Goal: Answer question/provide support

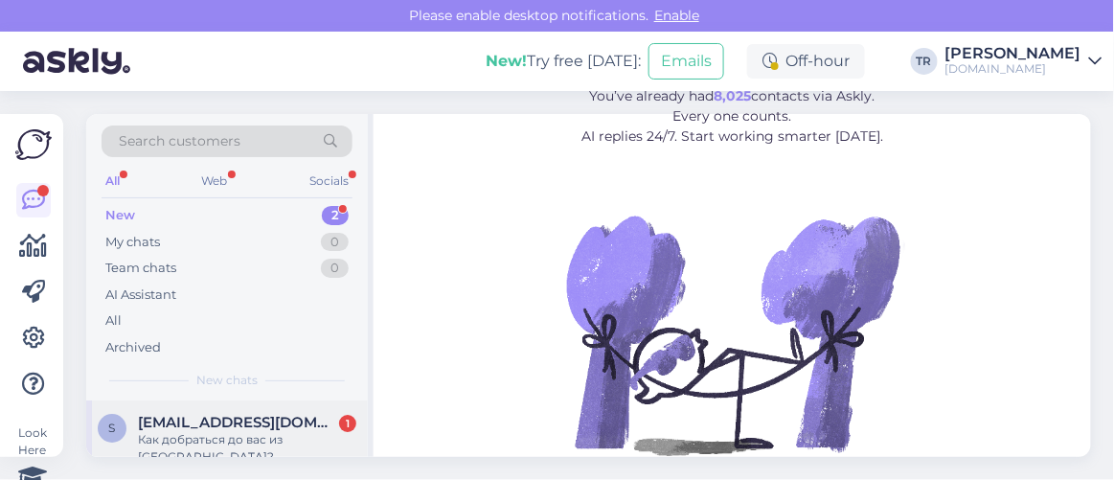
click at [224, 431] on div "Как добраться до вас из [GEOGRAPHIC_DATA]?" at bounding box center [247, 448] width 218 height 34
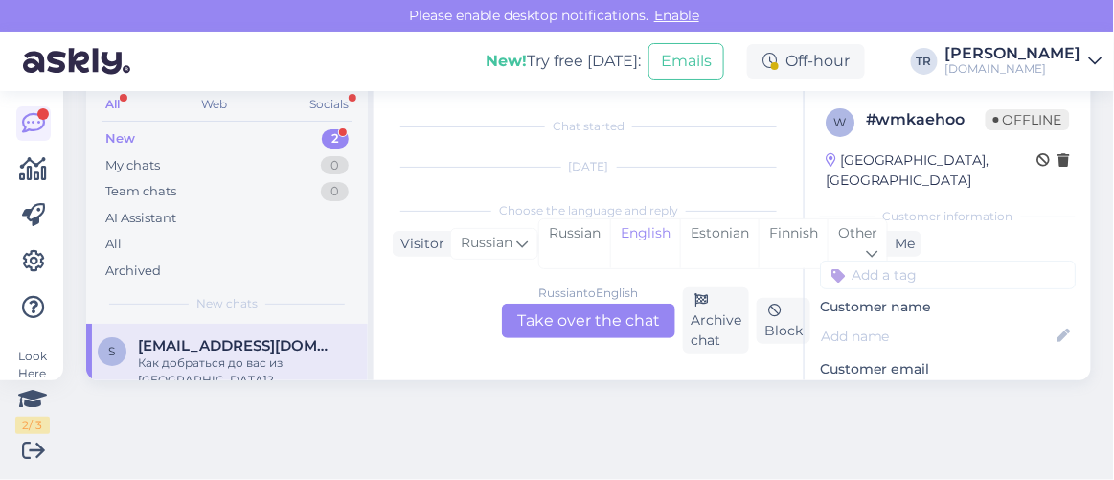
scroll to position [39, 0]
click at [726, 235] on div "Estonian" at bounding box center [719, 243] width 79 height 49
click at [595, 312] on div "Russian to Estonian Take over the chat" at bounding box center [588, 321] width 173 height 34
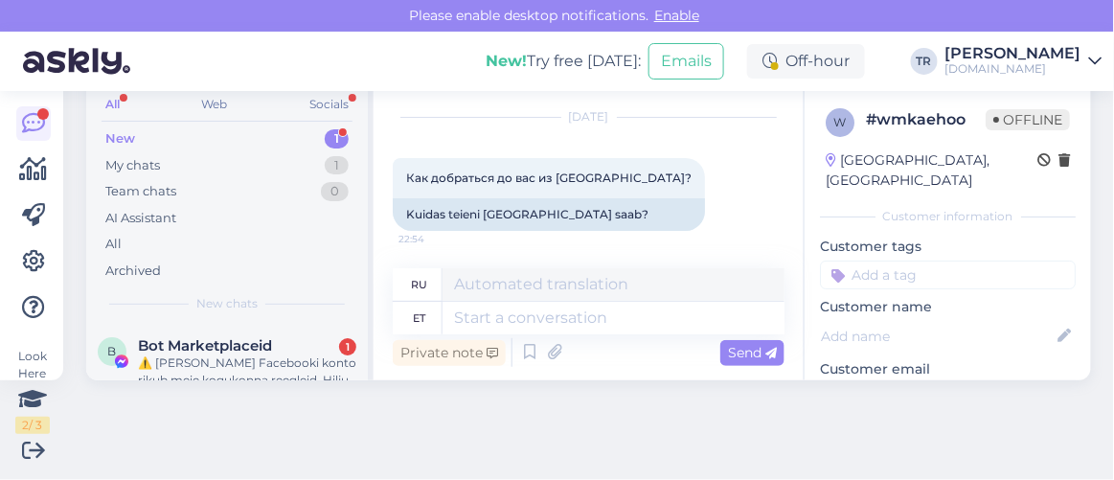
scroll to position [0, 0]
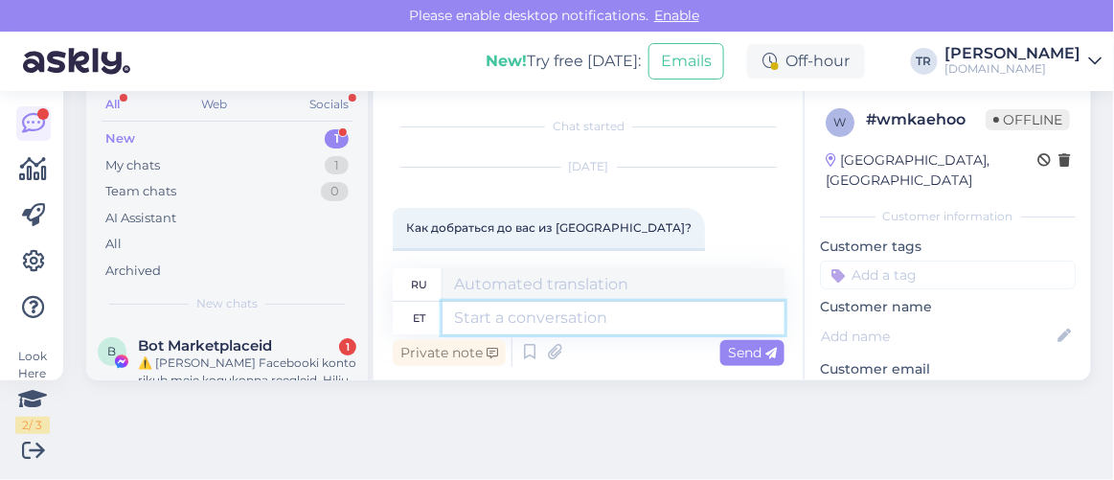
click at [552, 318] on textarea at bounding box center [613, 318] width 342 height 33
paste textarea "Здравствуйте"
type textarea "Здравствуйте"
type textarea "Привет"
type textarea "Здравствуйте"
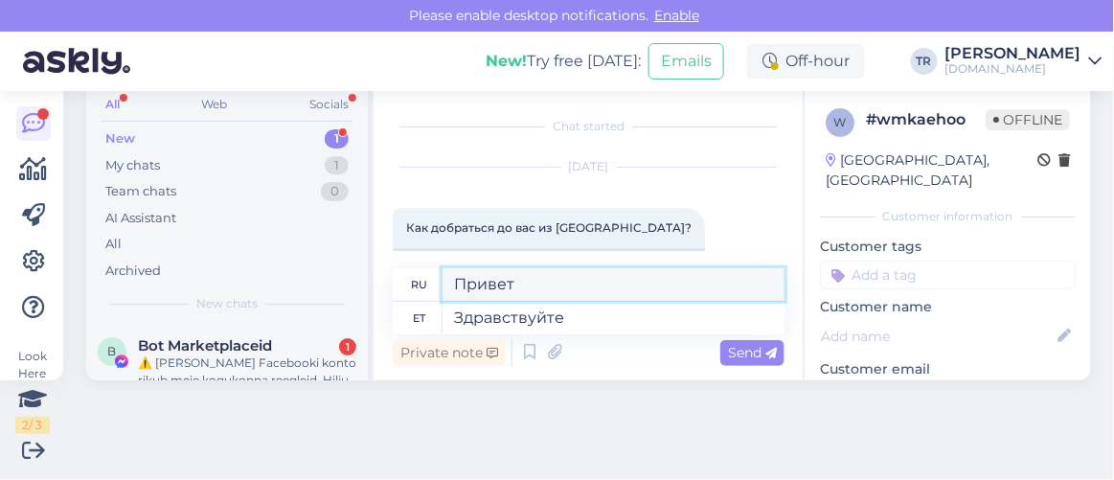
drag, startPoint x: 527, startPoint y: 286, endPoint x: 376, endPoint y: 279, distance: 150.5
click at [376, 279] on div "Chat started Aug 21 2025 Как добраться до вас из Таллина? 22:54 Kuidas teieni T…" at bounding box center [588, 233] width 430 height 293
paste textarea "дравствуйте"
type textarea "Здравствуйте"
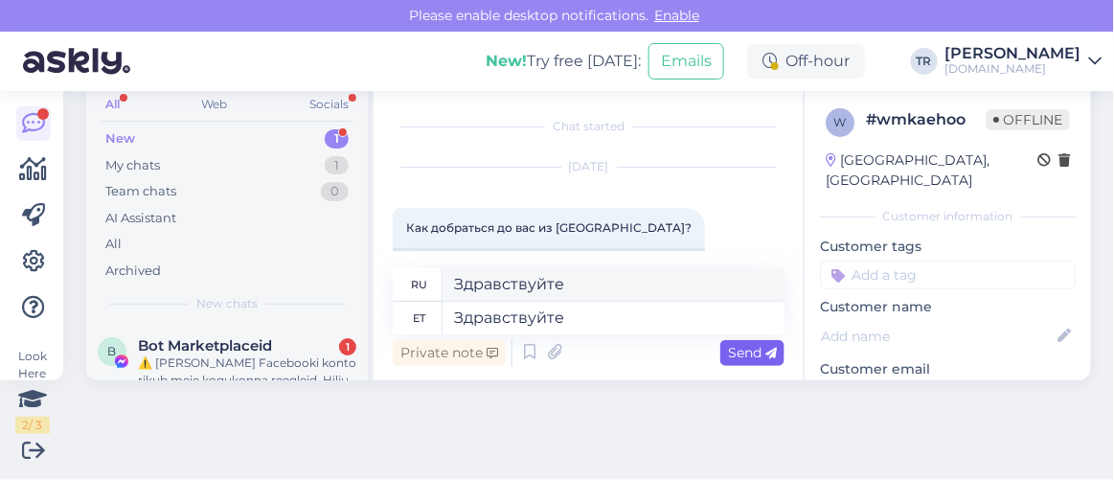
click at [743, 353] on span "Send" at bounding box center [752, 352] width 49 height 17
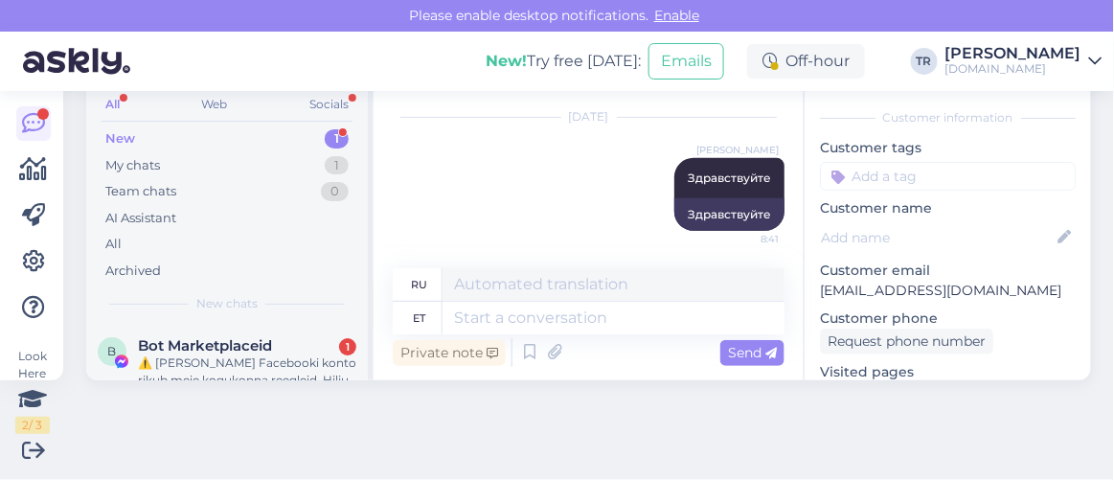
scroll to position [173, 0]
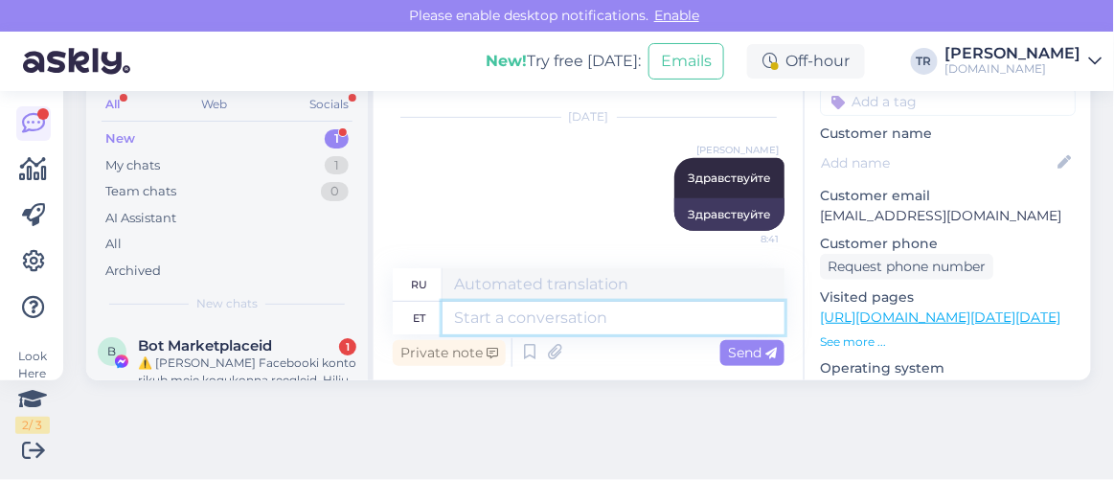
click at [553, 320] on textarea at bounding box center [613, 318] width 342 height 33
type textarea "Kirjutasite"
type textarea "Вы написали"
type textarea "Kirjutasite Hookusbookus.com o"
type textarea "Вы написали Hookusbookus.com"
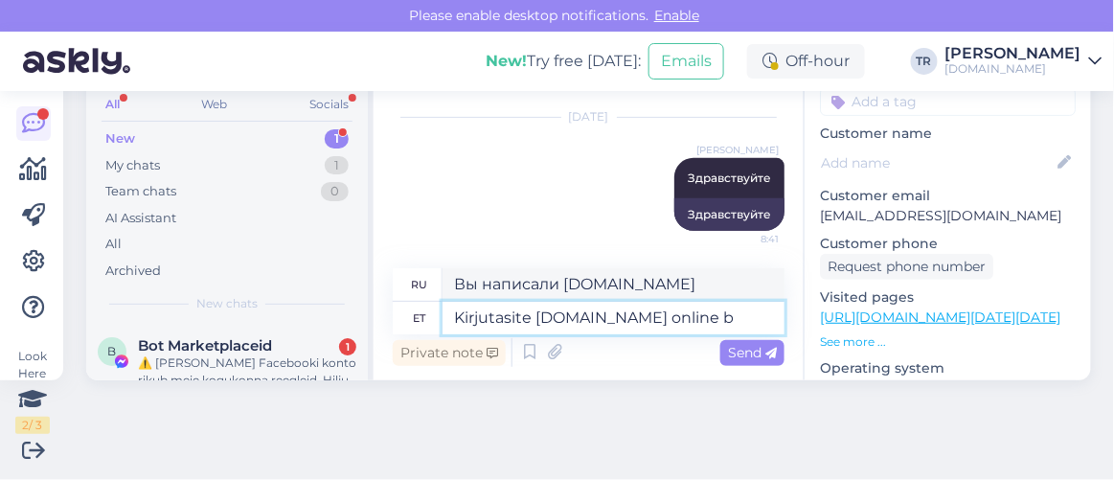
type textarea "Kirjutasite Hookusbookus.com online br"
type textarea "Вы написали Hookusbookus.com онлайн"
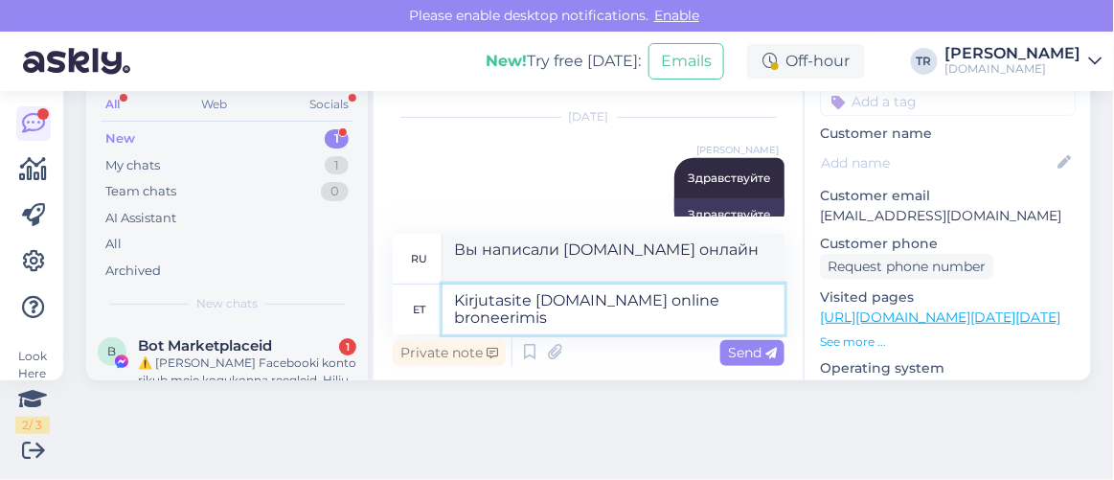
type textarea "Kirjutasite Hookusbookus.com online broneerimis"
type textarea "Вы написали в Hookusbookus.com онлайн-бронирование"
type textarea "Kirjutasite Hookusbookus.com online broneerimis s"
type textarea "Вы написали на Hookusbookus.com онлайн-бронирование"
type textarea "Kirjutasite Hookusbookus.com online broneerimis"
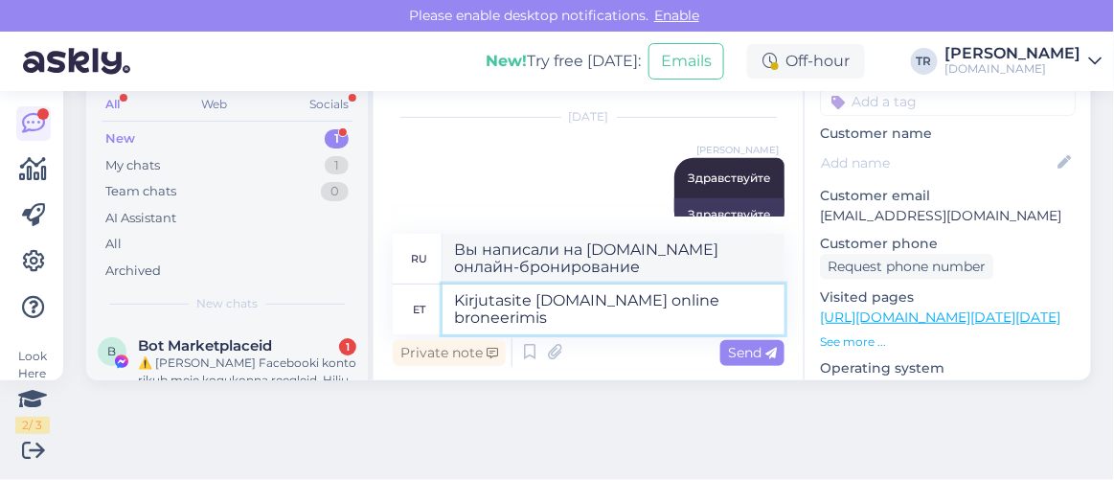
type textarea "Вы написали в Hookusbookus.com онлайн-бронирование"
type textarea "Kirjutasite Hookusbookus.com online broneerimissüsteemi"
type textarea "Вы написали в систему онлайн-бронирования Hookusbookus.com"
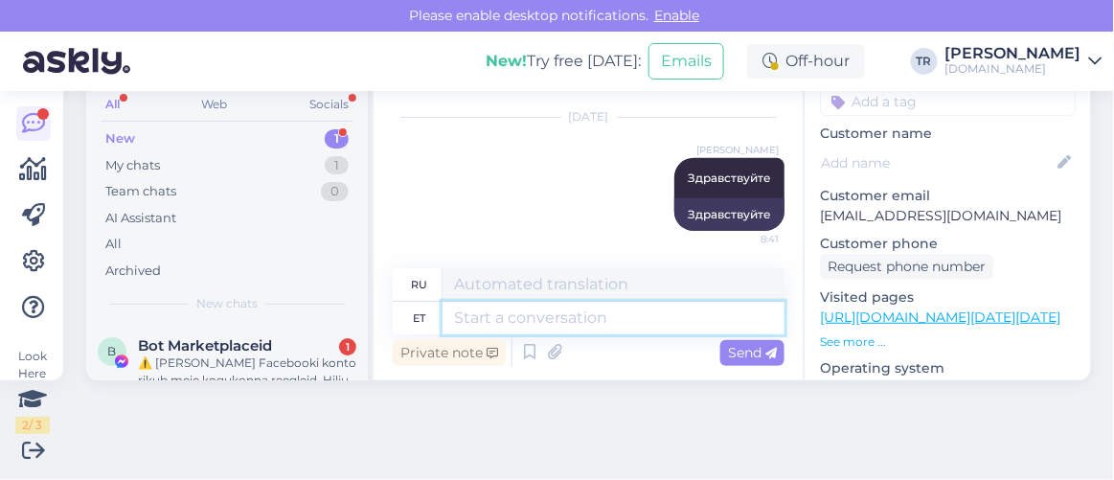
scroll to position [354, 0]
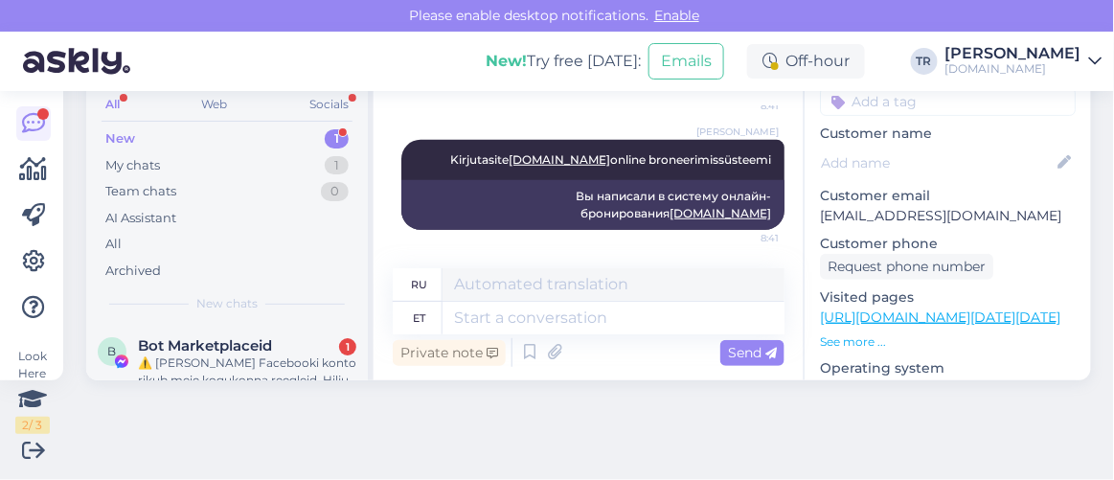
click at [966, 308] on link "https://hookusbookus.com/ru/hotels-spas/toila-spa-hotel/letnij-hit;dateArrival=…" at bounding box center [940, 316] width 240 height 17
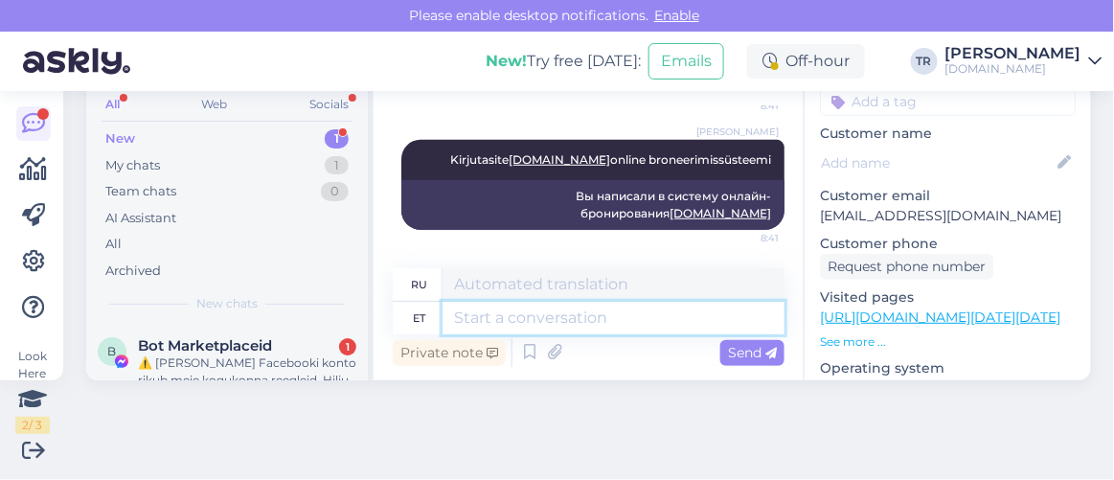
click at [562, 315] on textarea at bounding box center [613, 318] width 342 height 33
type textarea "Kui so"
type textarea "Если"
type textarea "Kui soovite i"
type textarea "Если ты хочешь"
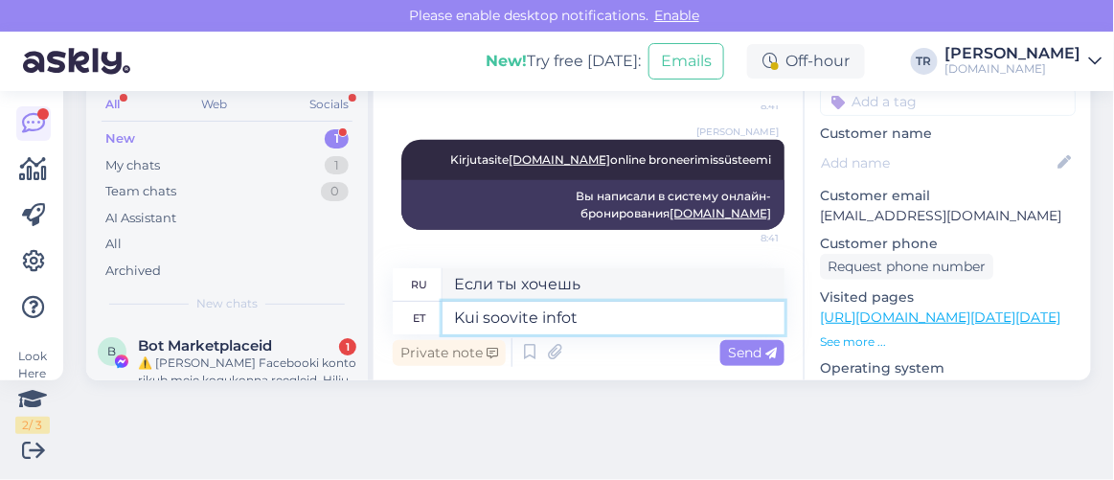
type textarea "Kui soovite infot s"
type textarea "Если вам нужна информация"
type textarea "Kui soovite infot transpordi k"
type textarea "Если вам нужна информация о транспорте"
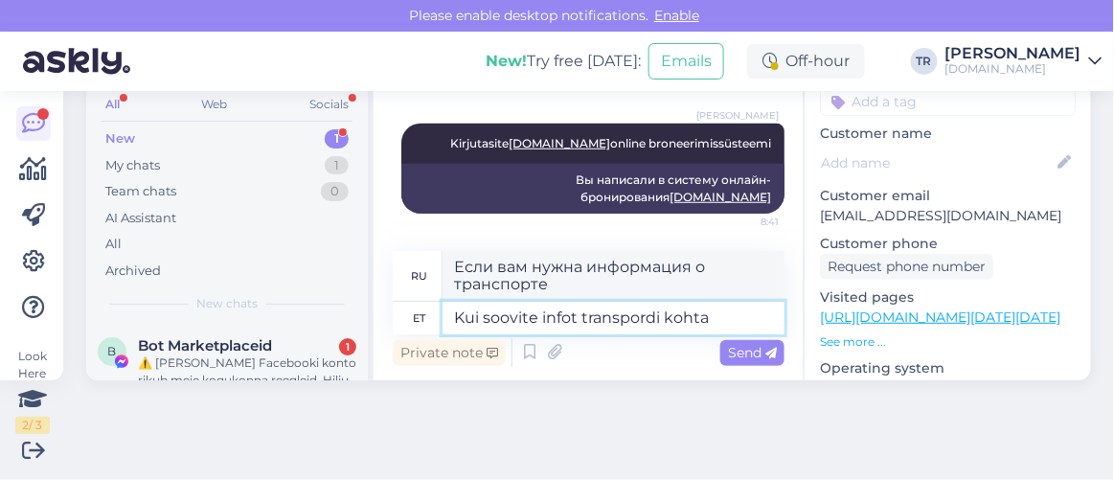
paste textarea "Toila SPA Hotel"
type textarea "Kui soovite infot transpordi kohta Toila SPA Hotel"
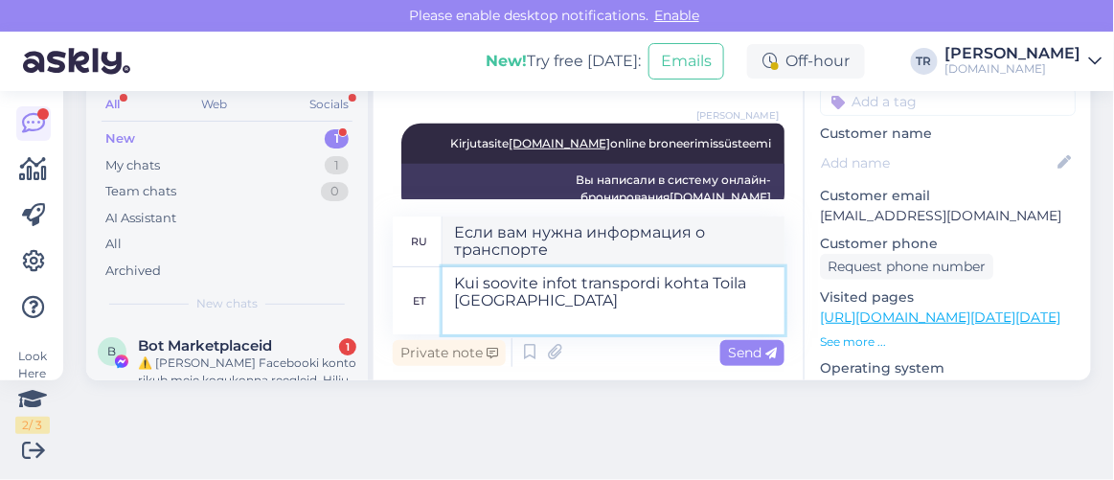
type textarea "Если вы хотите получить информацию о транспорте до отеля Toila SPA Hotel"
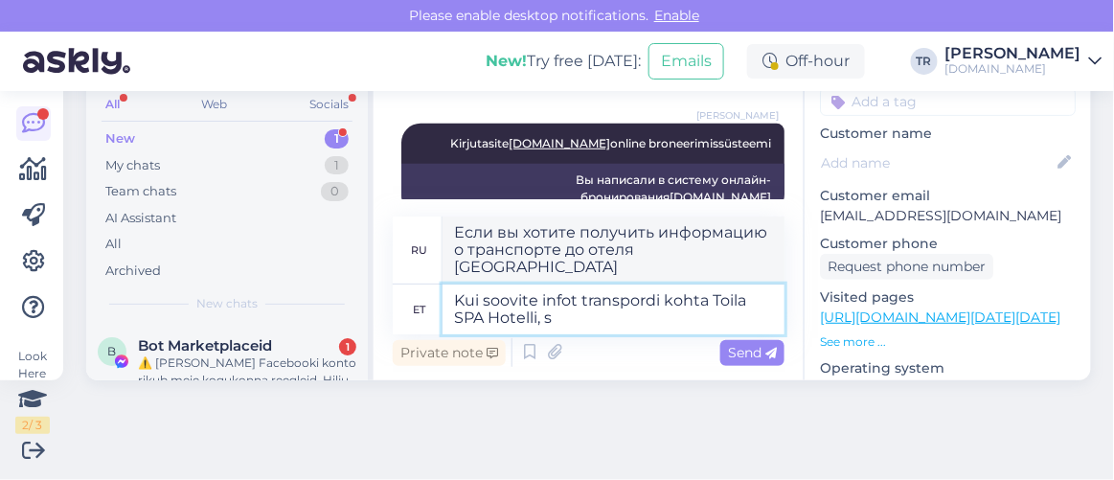
type textarea "Kui soovite infot transpordi kohta Toila SPA Hotelli, si"
type textarea "Если вы хотите получить информацию о транспорте до отеля Toila SPA,"
type textarea "Kui soovite infot transpordi kohta Toila SPA Hotelli, siis"
type textarea "Если вы хотите получить информацию о транспорте до отеля Toila SPA, то"
type textarea "Kui soovite infot transpordi kohta Toila SPA Hotelli, siis soovitan t"
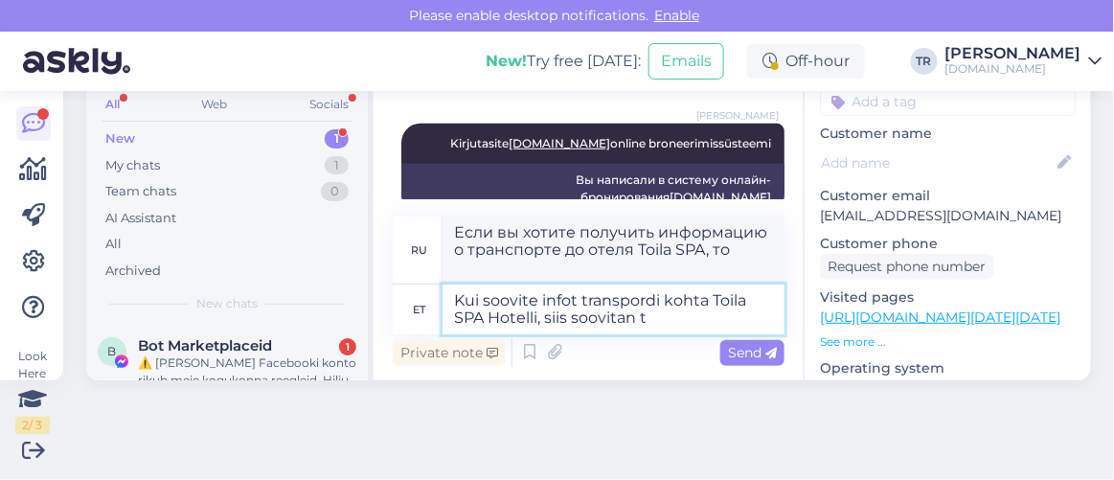
type textarea "Если вам нужна информация о транспорте до отеля Toila SPA Hotel, я рекомендую"
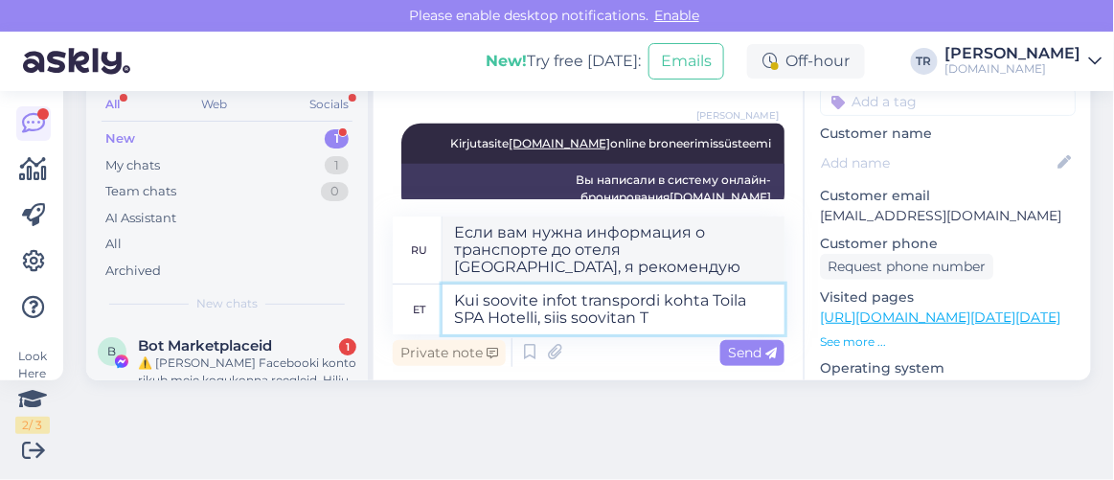
type textarea "Kui soovite infot transpordi kohta Toila SPA Hotelli, siis soovitan Te"
type textarea "Если вам нужна информация о транспорте до отеля Toila SPA Hotel, я рекомендую в…"
type textarea "Kui soovite infot transpordi kohta Toila SPA Hotelli, siis soovitan Teil ühendu…"
type textarea "Если вам нужна информация о транспорте до отеля Toila SPA Hotel, я рекомендую в…"
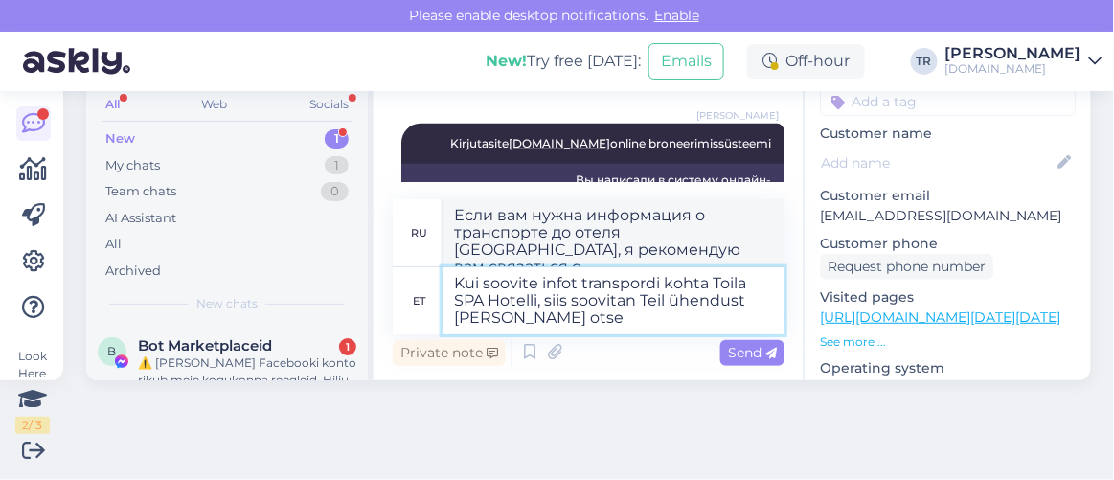
type textarea "Kui soovite infot transpordi kohta Toila SPA Hotelli, siis soovitan Teil ühendu…"
type textarea "Если вам нужна информация о транспорте до отеля Toila SPA Hotel, рекомендую вам…"
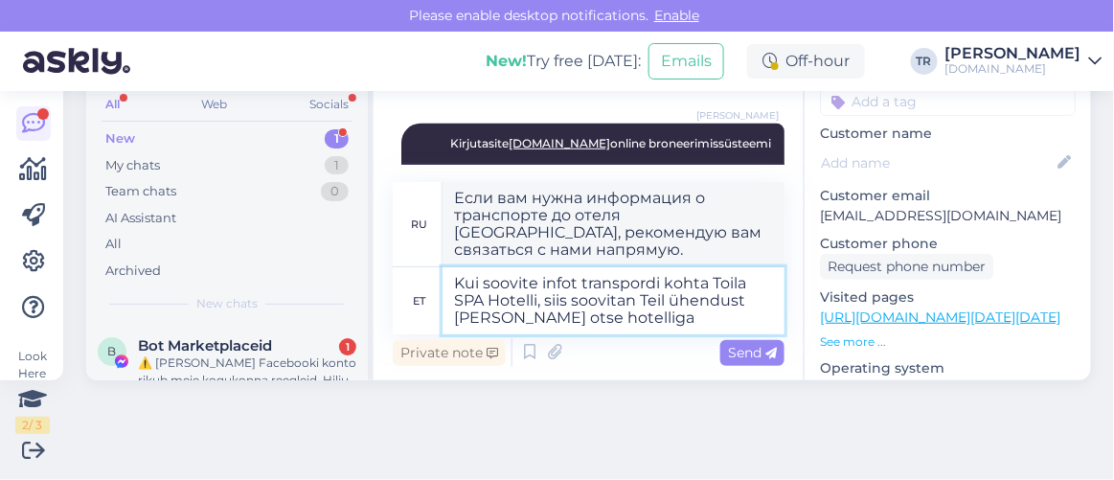
type textarea "Kui soovite infot transpordi kohta Toila SPA Hotelli, siis soovitan Teil ühendu…"
type textarea "Если вам нужна информация о транспорте до отеля Toila SPA Hotel, рекомендую вам…"
paste textarea "3342900"
type textarea "Kui soovite infot transpordi kohta Toila SPA Hotelli, siis soovitan Teil ühendu…"
type textarea "Если вам нужна информация о транспорте до отеля Toila SPA Hotel, рекомендую вам…"
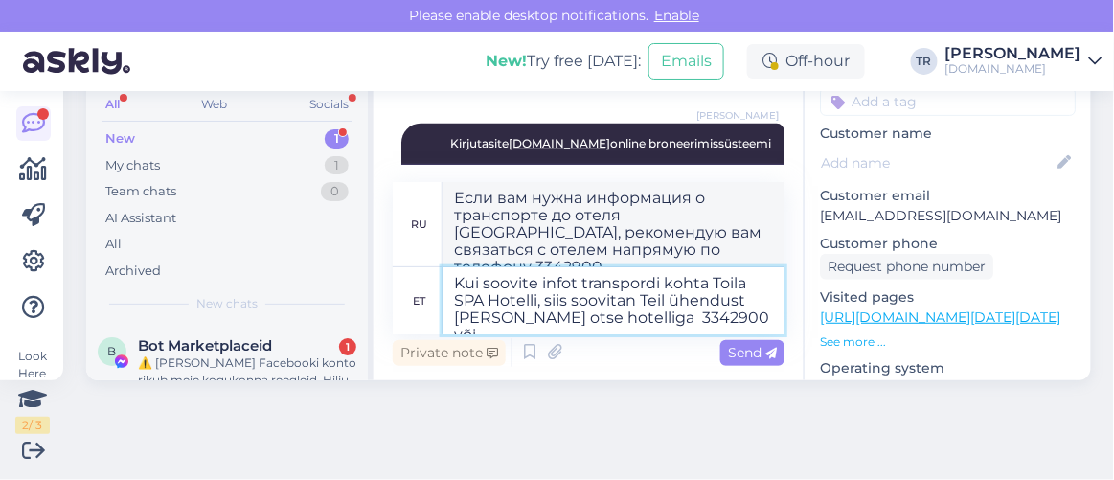
type textarea "Kui soovite infot transpordi kohta Toila SPA Hotelli, siis soovitan Teil ühendu…"
type textarea "Если вам нужна информация о транспорте до отеля Toila SPA Hotel, я рекомендую в…"
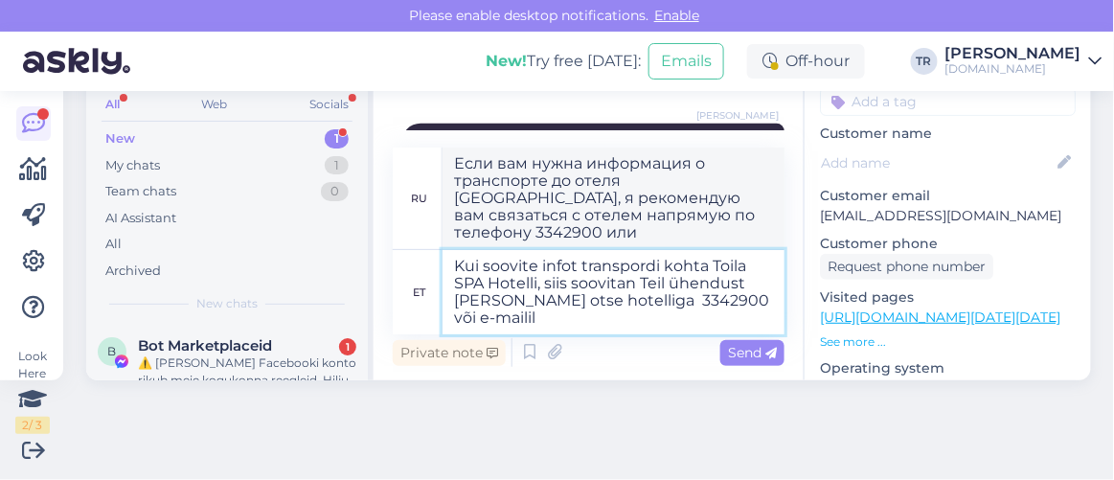
type textarea "Kui soovite infot transpordi kohta Toila SPA Hotelli, siis soovitan Teil ühendu…"
type textarea "Если вам нужна информация о транспорте до отеля Toila SPA Hotel, рекомендую вам…"
paste textarea "admin@toilaspa.ee"
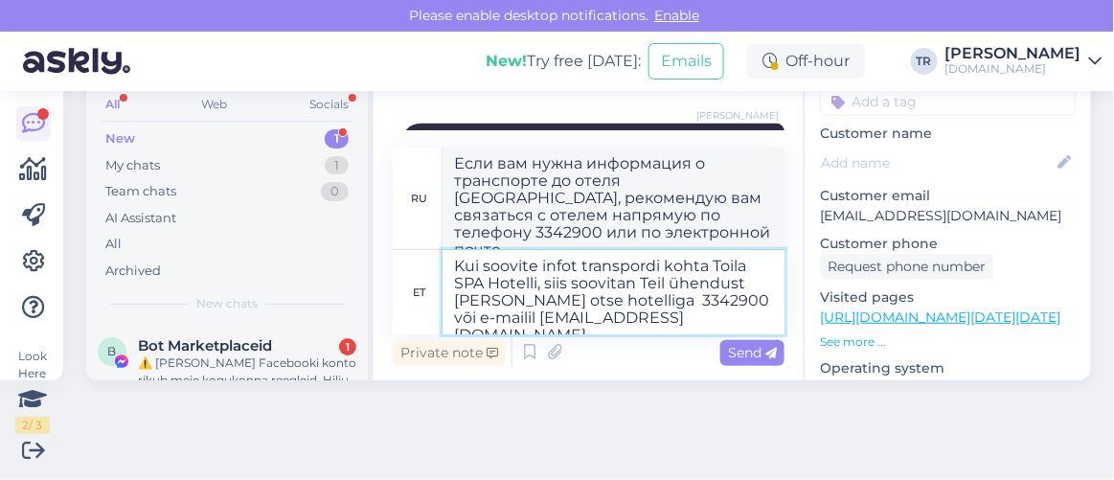
type textarea "Kui soovite infot transpordi kohta Toila SPA Hotelli, siis soovitan Teil ühendu…"
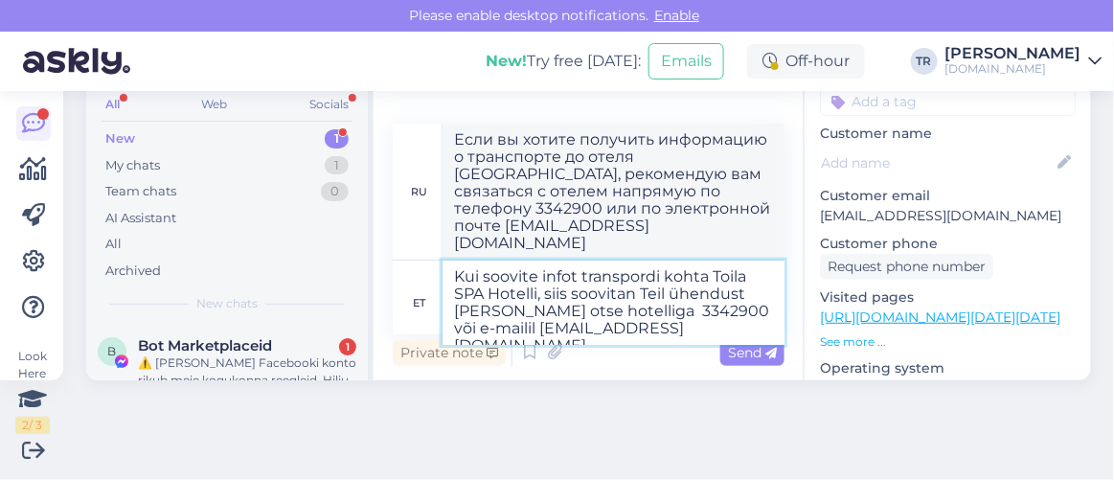
type textarea "Если вы хотите получить информацию о транспорте до отеля Toila SPA Hotel, реком…"
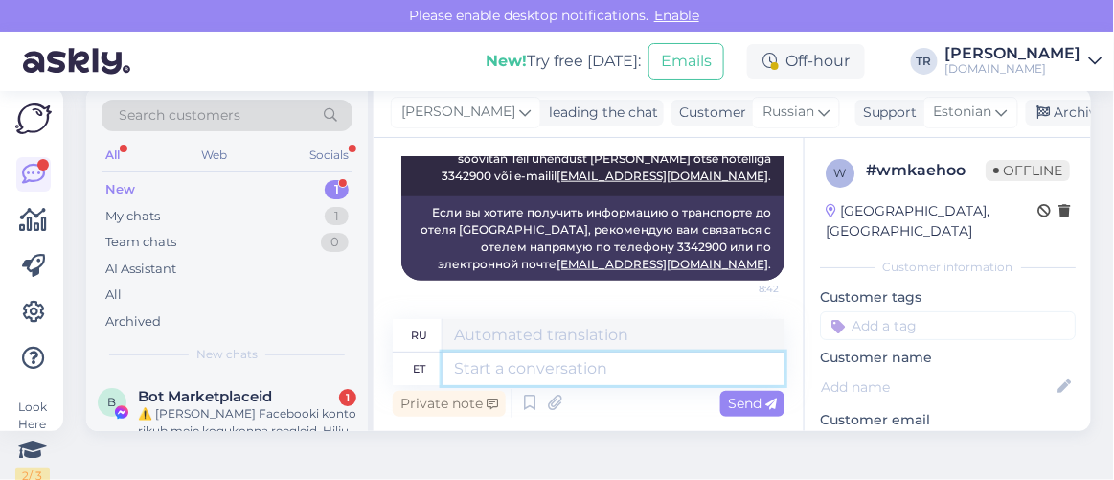
scroll to position [0, 0]
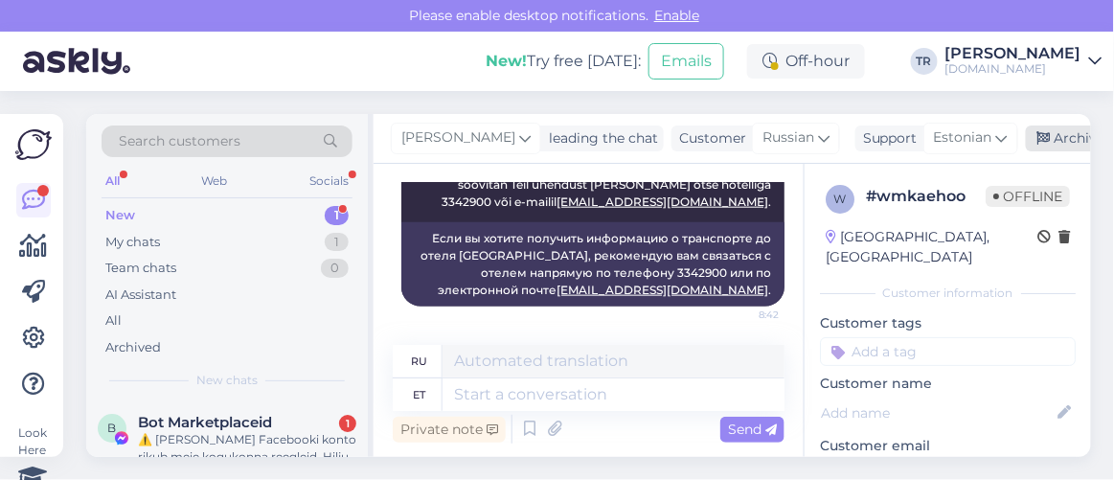
click at [1038, 139] on icon at bounding box center [1043, 138] width 13 height 13
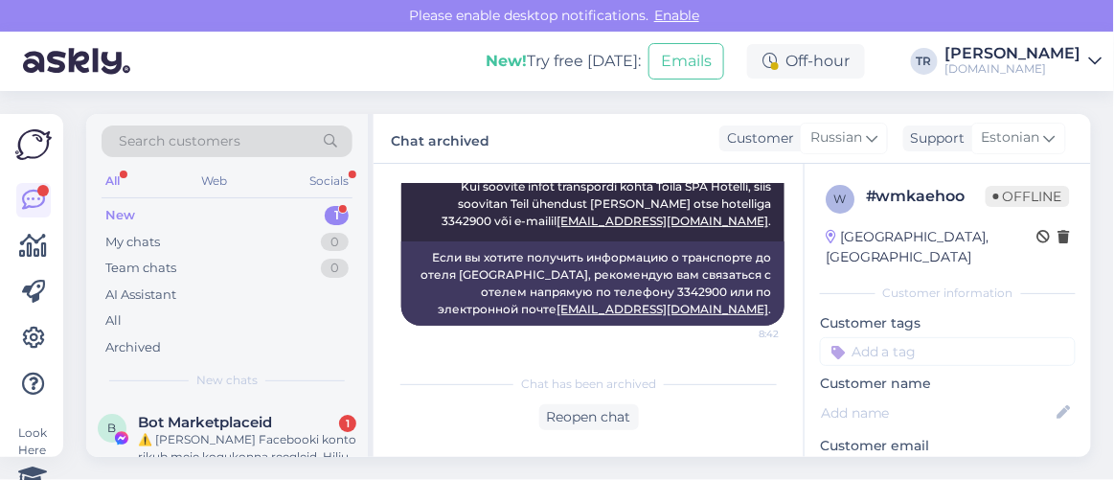
drag, startPoint x: 244, startPoint y: 418, endPoint x: 265, endPoint y: 414, distance: 21.6
click at [244, 418] on span "Bot Marketplaceid" at bounding box center [205, 422] width 134 height 17
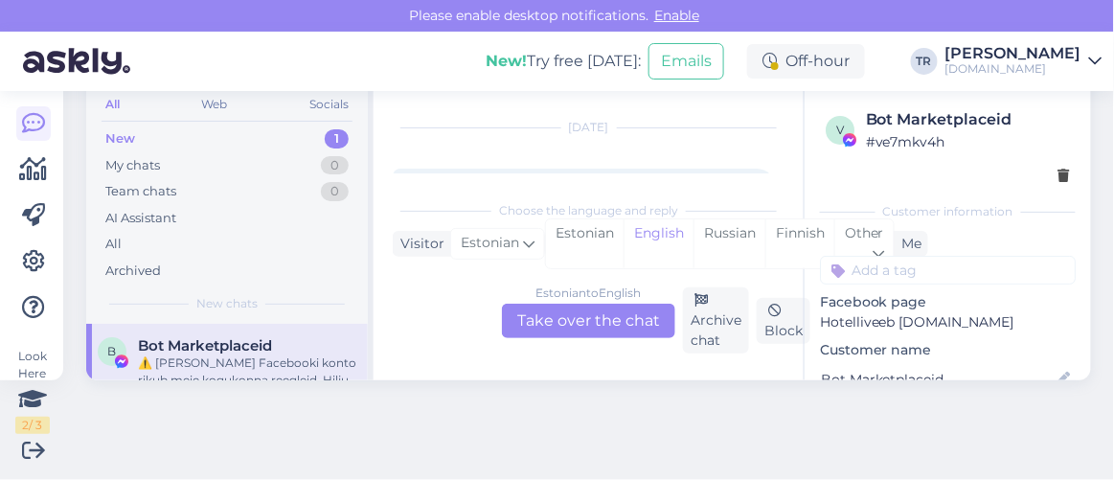
scroll to position [0, 0]
click at [648, 317] on div "Estonian to English Take over the chat" at bounding box center [588, 321] width 173 height 34
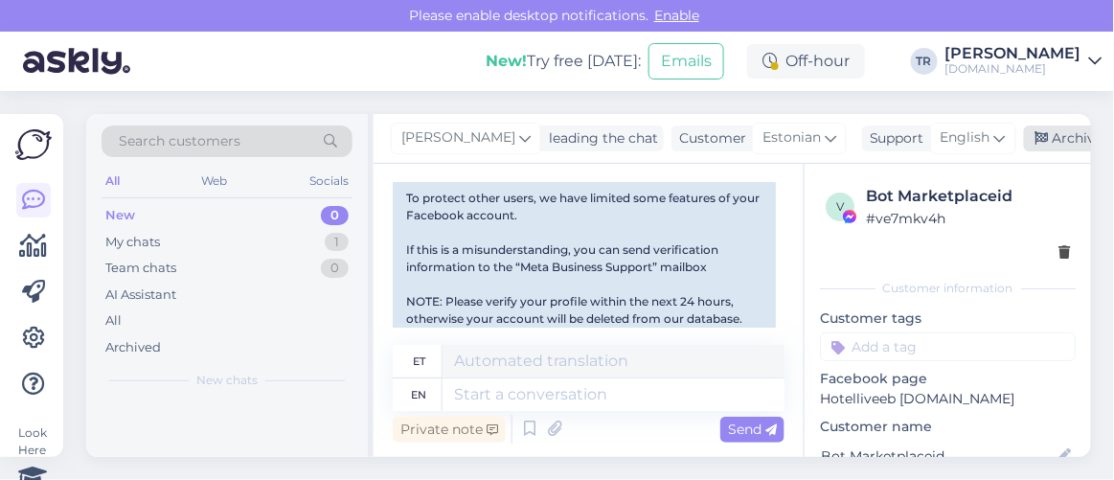
click at [1050, 142] on div "Archive chat" at bounding box center [1084, 138] width 121 height 26
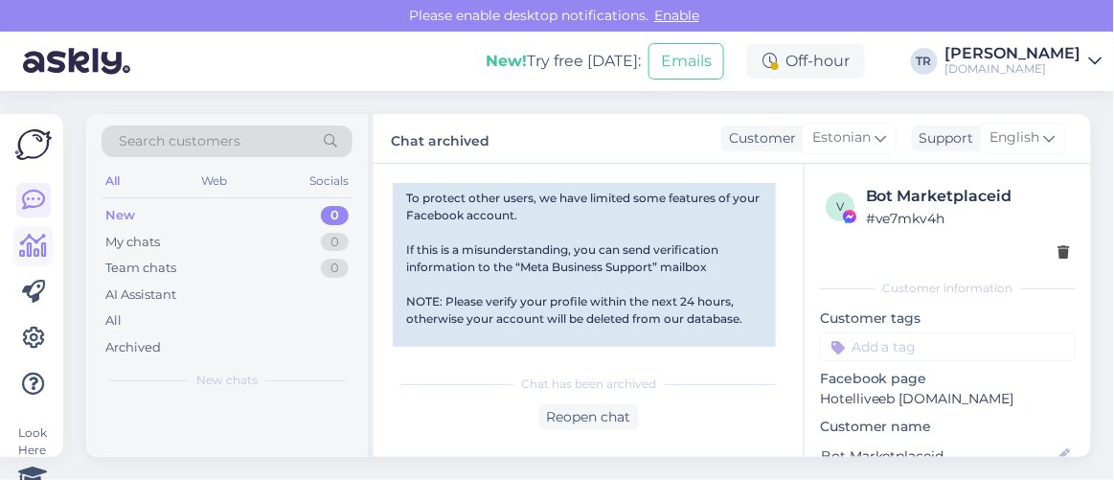
click at [34, 258] on icon at bounding box center [34, 246] width 28 height 23
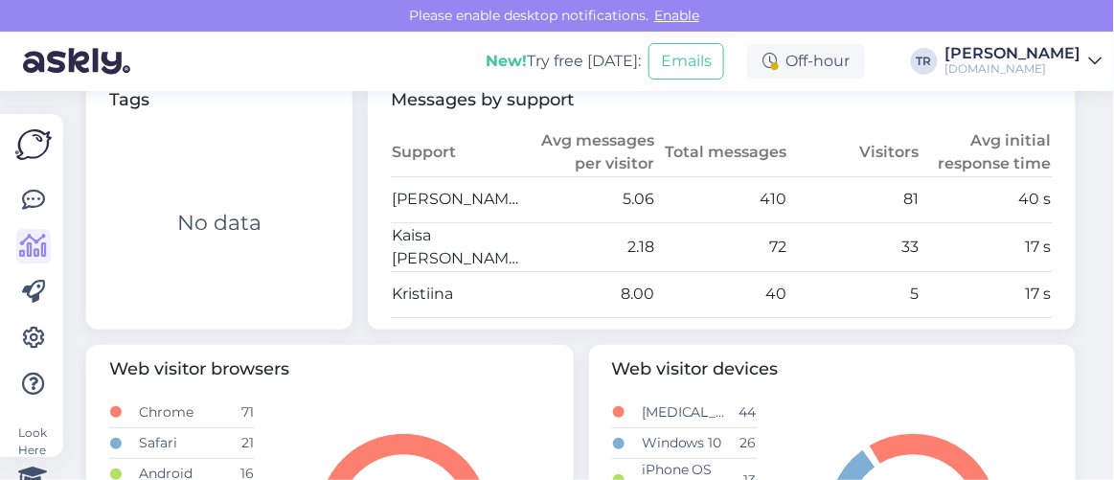
scroll to position [1030, 0]
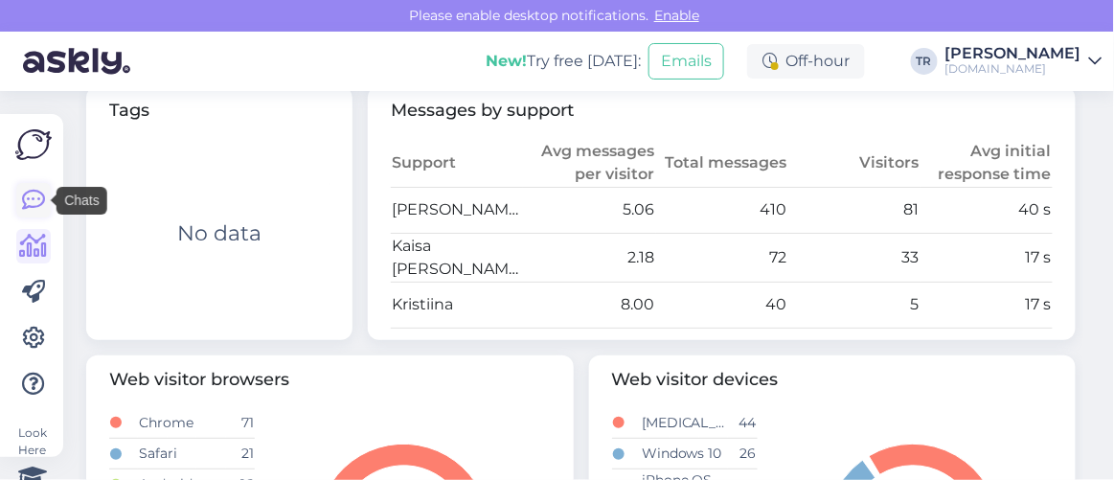
click at [43, 199] on icon at bounding box center [33, 200] width 23 height 23
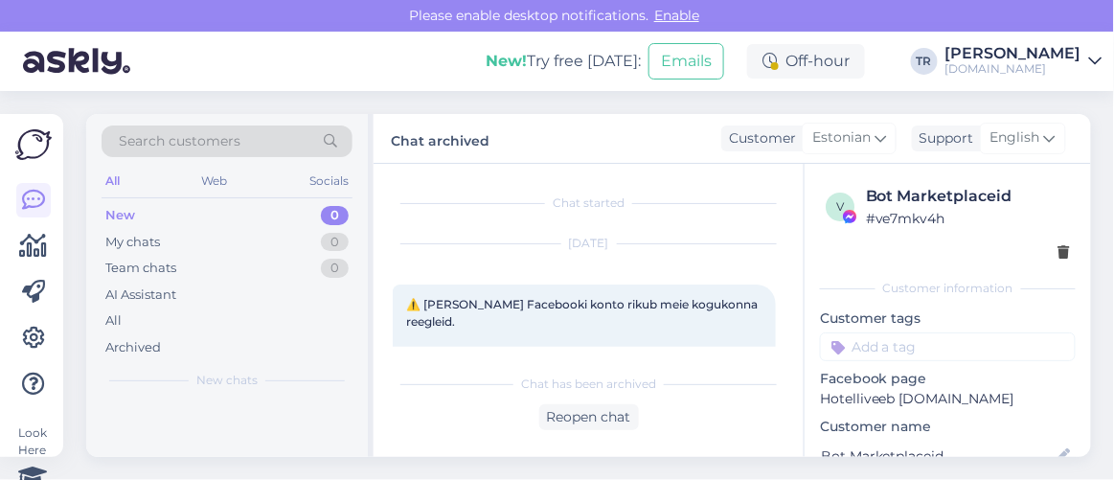
scroll to position [39, 0]
